Goal: Navigation & Orientation: Find specific page/section

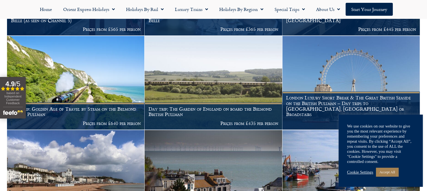
scroll to position [232, 0]
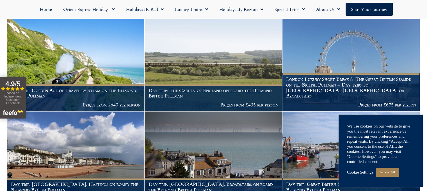
drag, startPoint x: 428, startPoint y: 189, endPoint x: 416, endPoint y: 11, distance: 178.5
click at [416, 11] on nav "Home Orient Express Holidays Venice Simplon-Orient-Express – 2025 Venice Simplo…" at bounding box center [213, 9] width 421 height 13
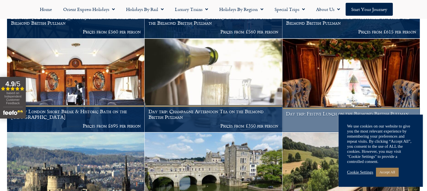
click at [318, 132] on figcaption "Day trip: Festive Lunch on the Belmond British Pullman Prices from £485 per per…" at bounding box center [350, 119] width 137 height 25
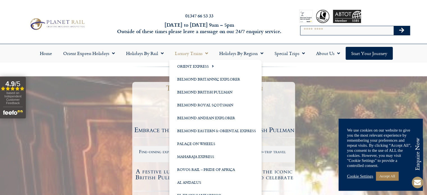
click at [184, 52] on link "Luxury Trains" at bounding box center [191, 53] width 44 height 13
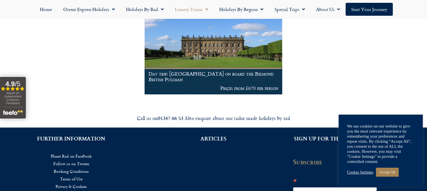
scroll to position [1177, 0]
